Goal: Task Accomplishment & Management: Use online tool/utility

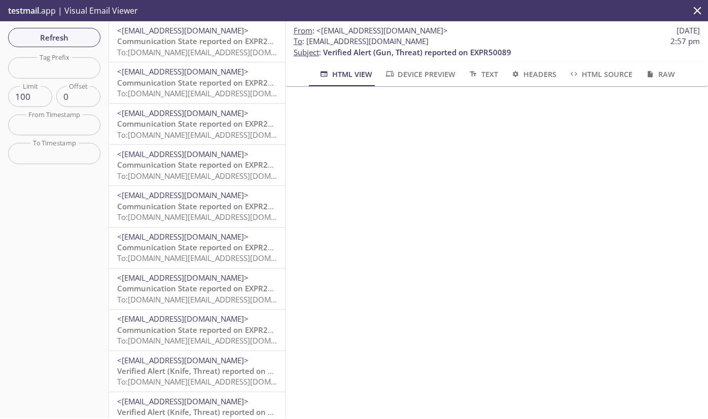
click at [193, 54] on span "To: [DOMAIN_NAME][EMAIL_ADDRESS][DOMAIN_NAME]" at bounding box center [213, 52] width 193 height 10
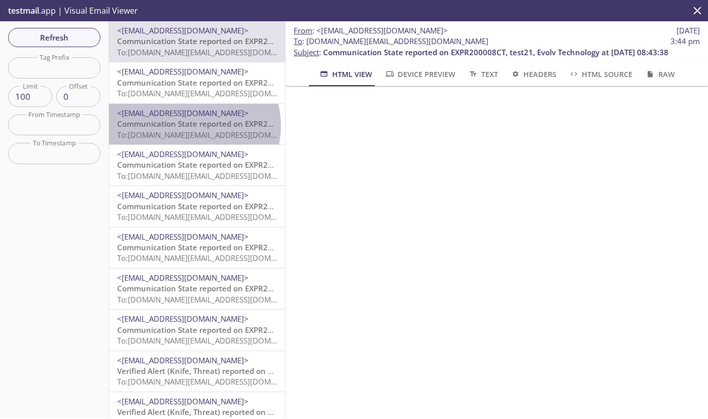
click at [189, 126] on span "Communication State reported on EXPR200008CT, test21, Evolv Technology at 10-10…" at bounding box center [289, 124] width 345 height 10
